Goal: Task Accomplishment & Management: Use online tool/utility

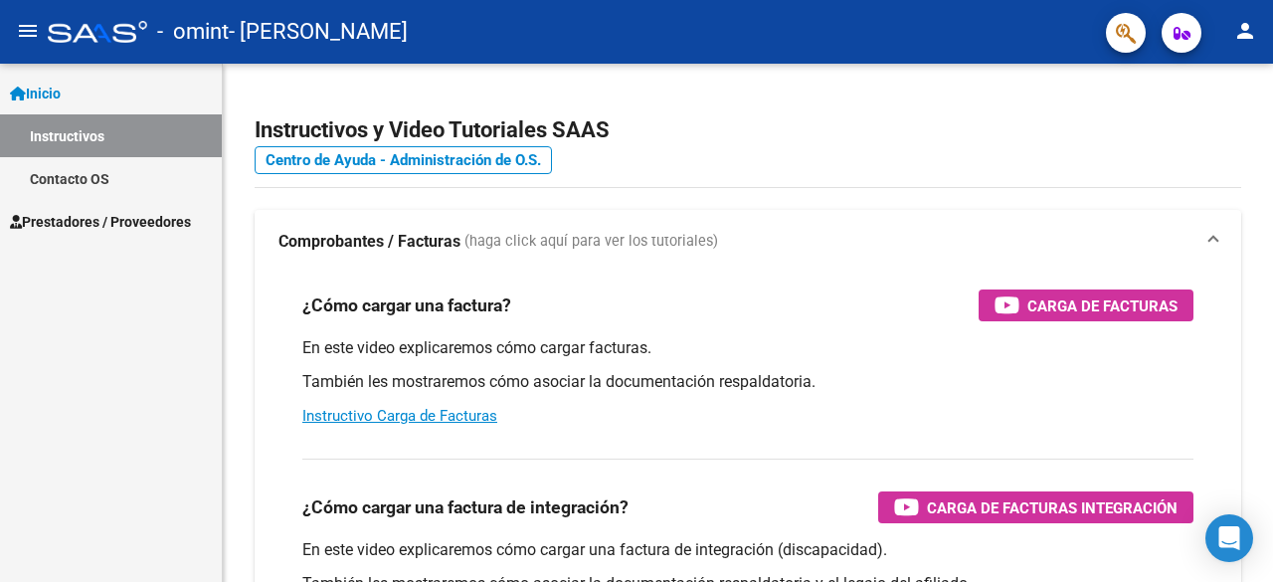
click at [104, 224] on span "Prestadores / Proveedores" at bounding box center [100, 222] width 181 height 22
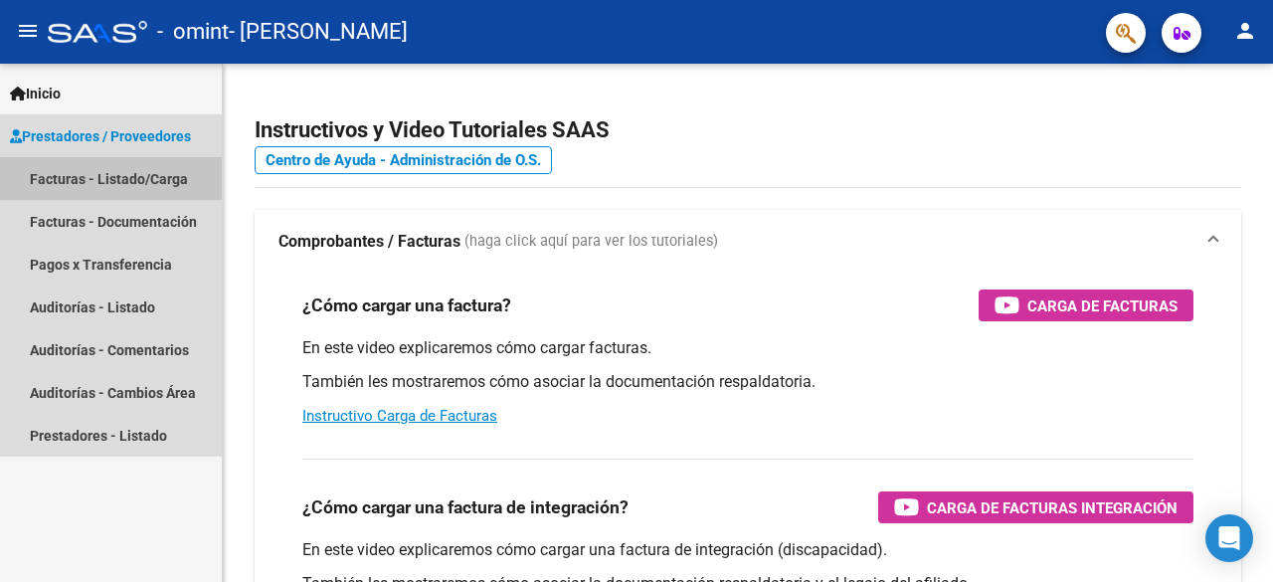
click at [95, 182] on link "Facturas - Listado/Carga" at bounding box center [111, 178] width 222 height 43
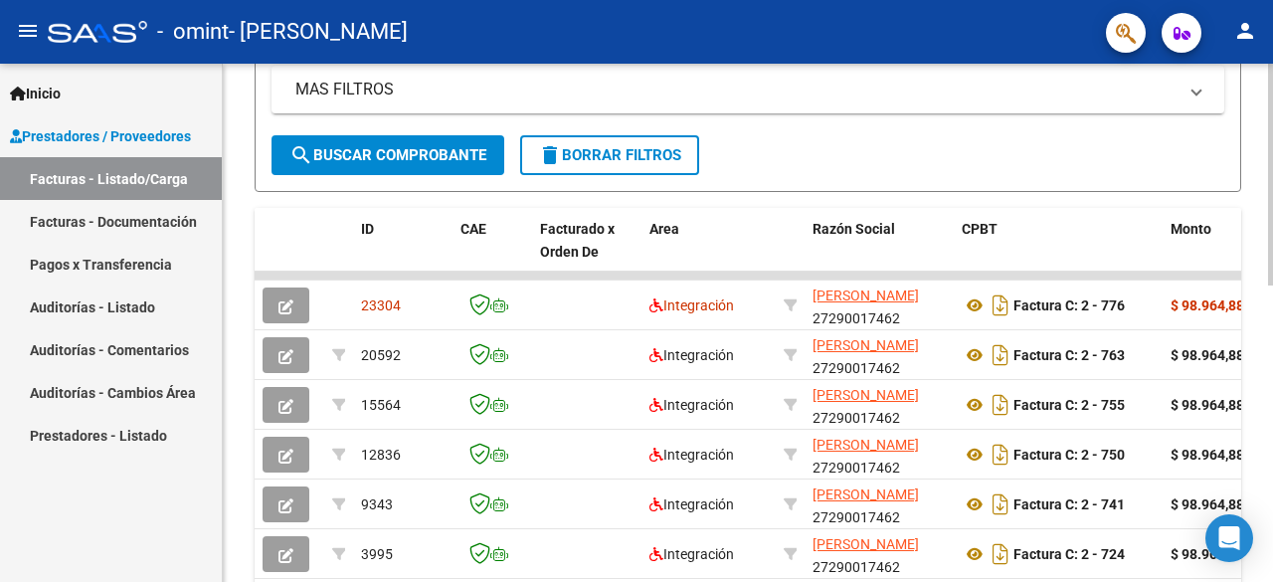
scroll to position [489, 0]
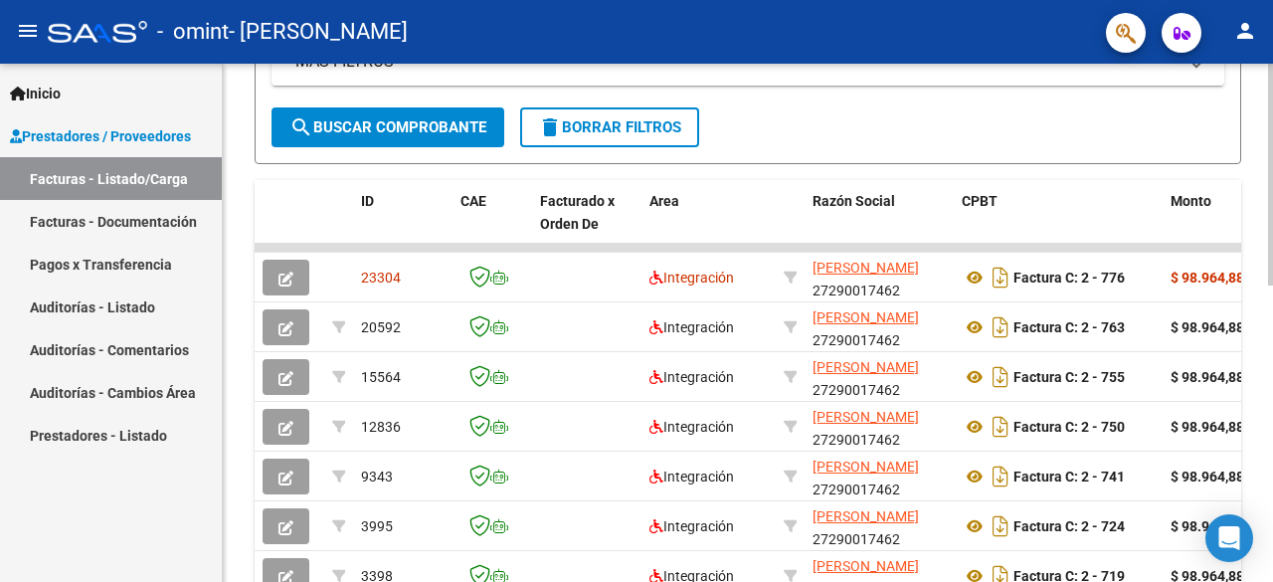
click at [1272, 386] on div at bounding box center [1270, 389] width 5 height 222
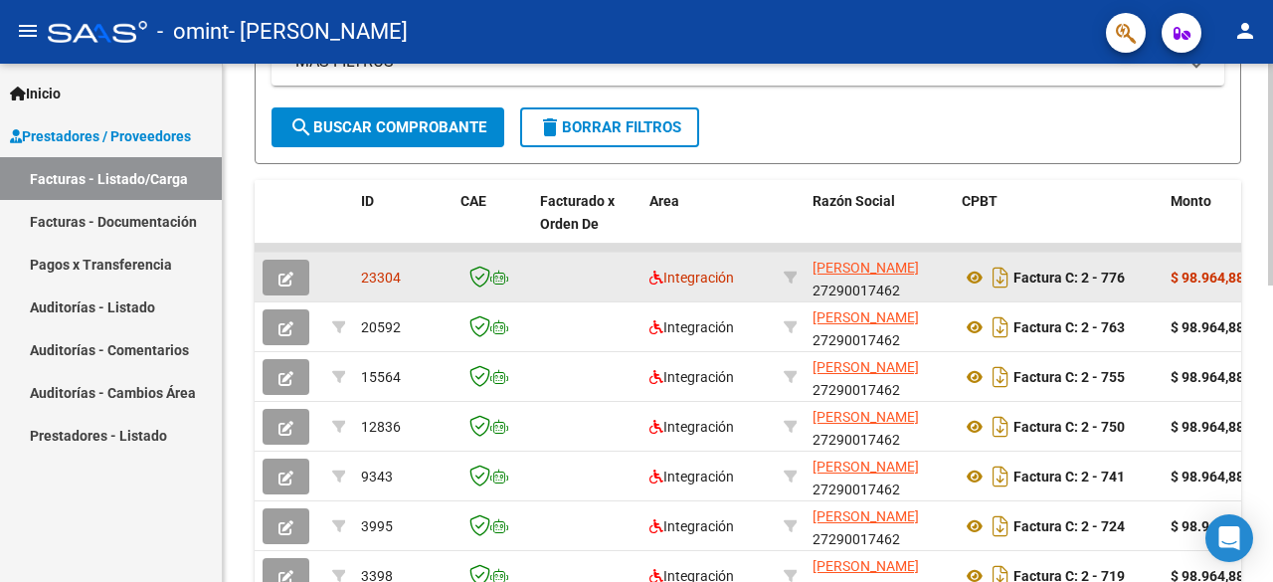
click at [274, 273] on button "button" at bounding box center [286, 278] width 47 height 36
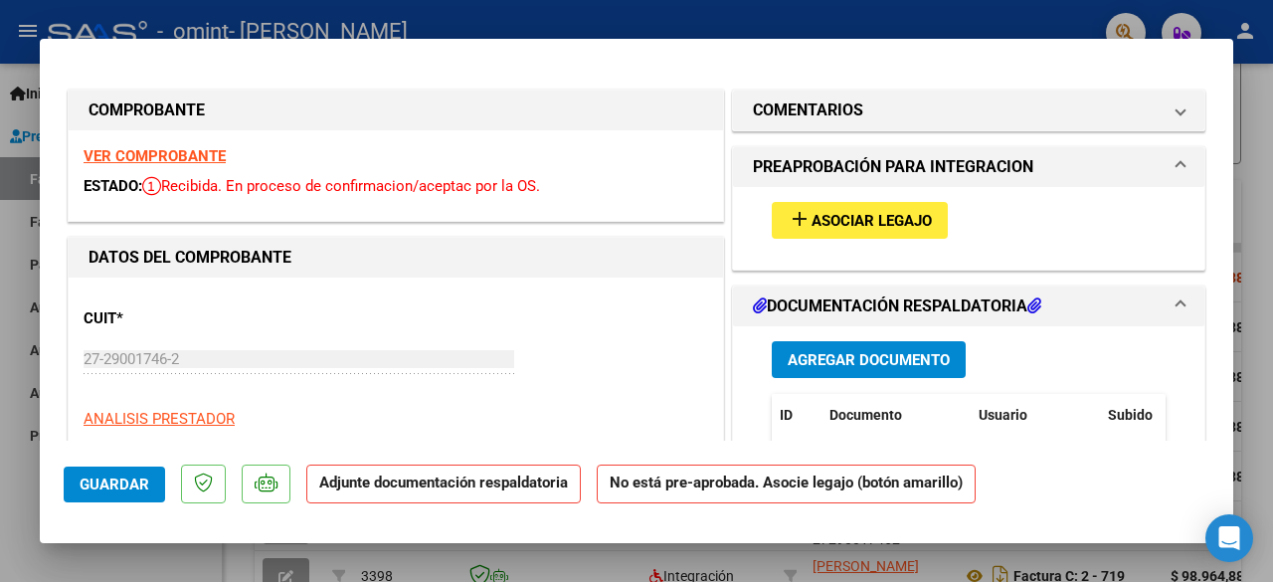
click at [854, 207] on button "add Asociar Legajo" at bounding box center [860, 220] width 176 height 37
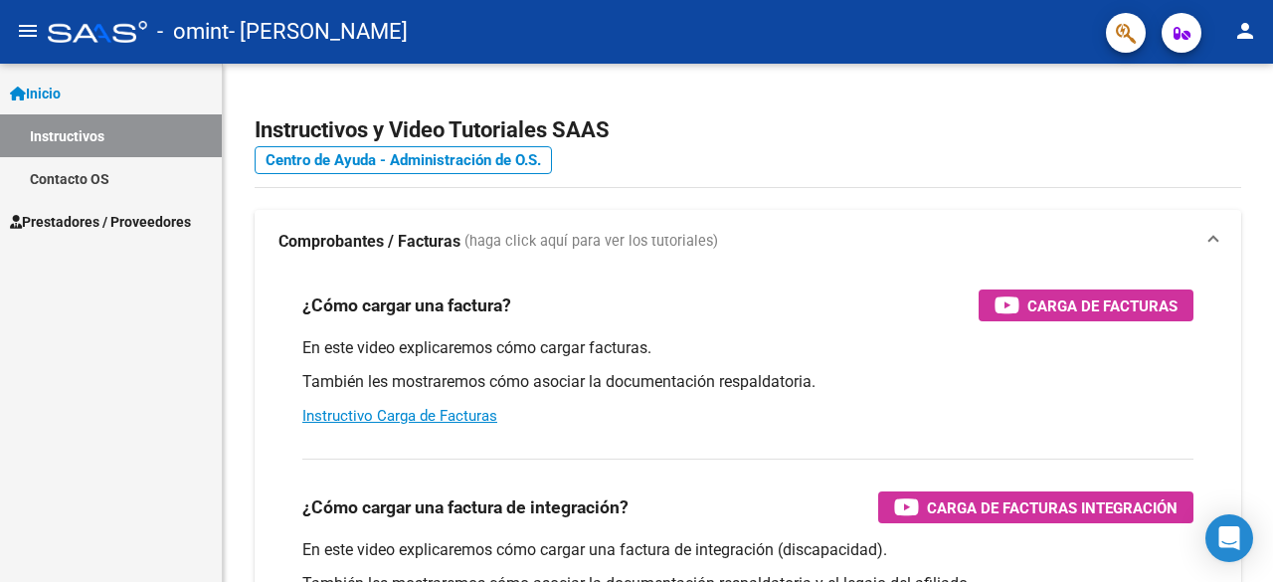
click at [286, 16] on span "- [PERSON_NAME]" at bounding box center [318, 32] width 179 height 44
click at [286, 28] on span "- [PERSON_NAME]" at bounding box center [318, 32] width 179 height 44
